Goal: Transaction & Acquisition: Purchase product/service

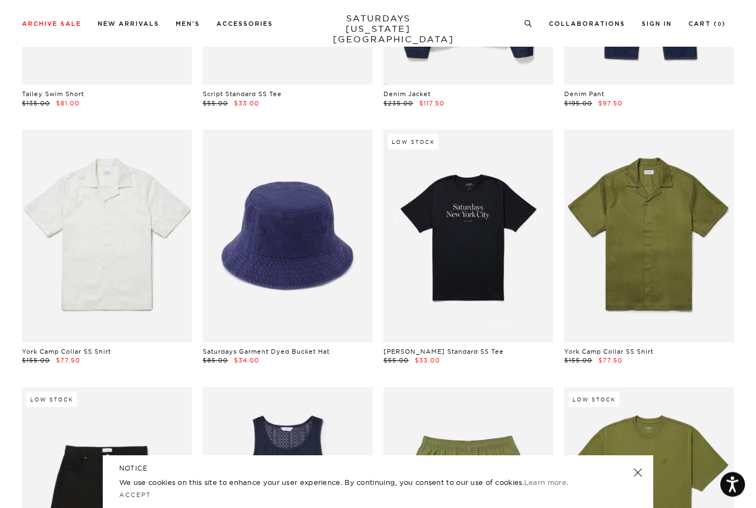
scroll to position [4358, 0]
click at [472, 223] on link at bounding box center [469, 236] width 170 height 212
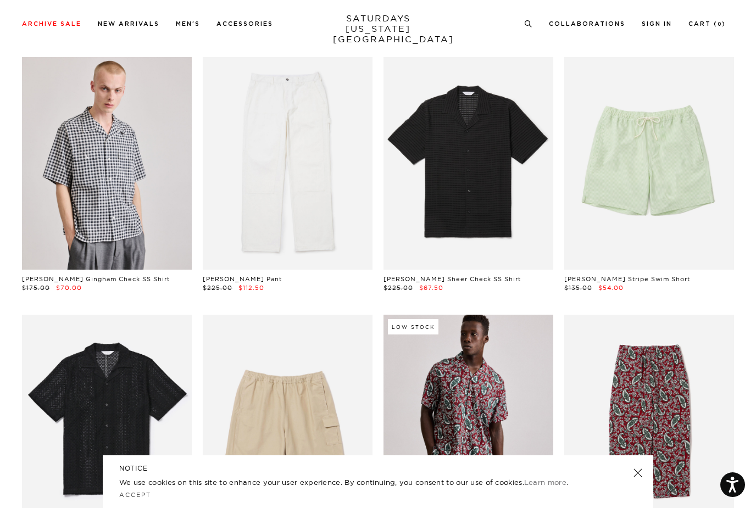
scroll to position [0, 0]
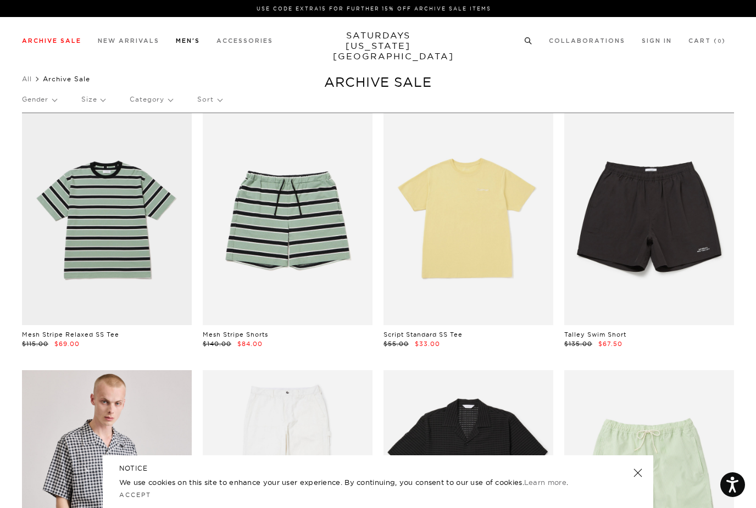
click at [27, 97] on link "Tees" at bounding box center [29, 95] width 14 height 8
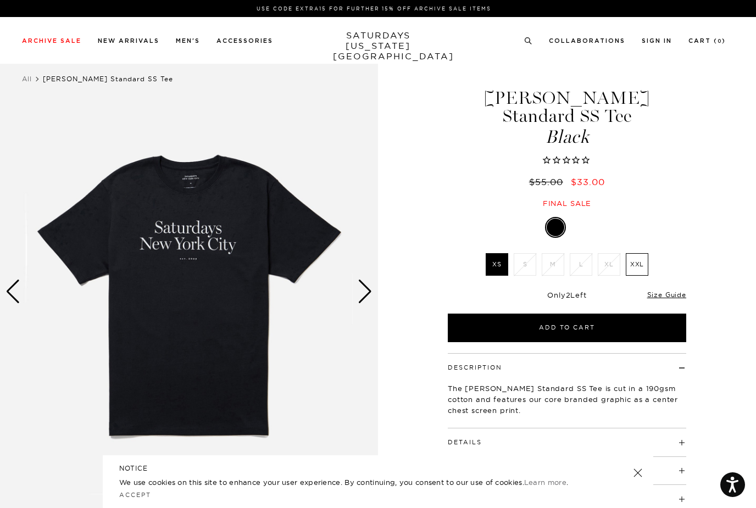
click at [554, 219] on div at bounding box center [556, 228] width 18 height 18
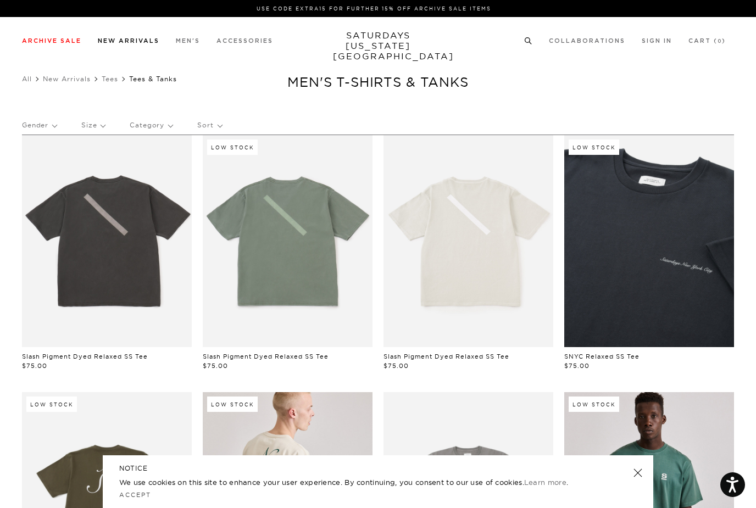
click at [140, 43] on link "New Arrivals" at bounding box center [129, 41] width 62 height 6
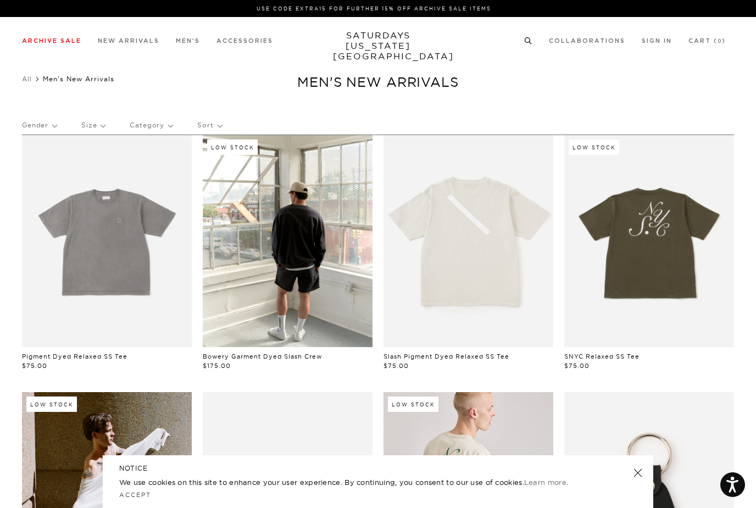
click at [28, 97] on link "Tees" at bounding box center [29, 95] width 14 height 8
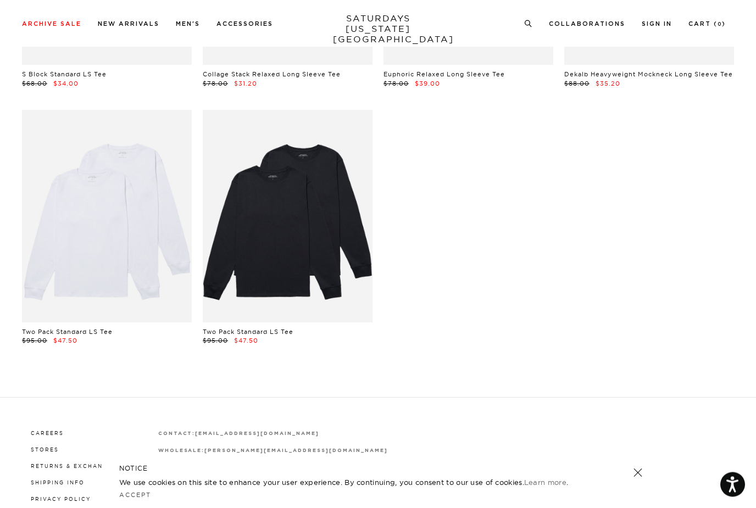
scroll to position [3341, 0]
